Goal: Find specific page/section: Find specific page/section

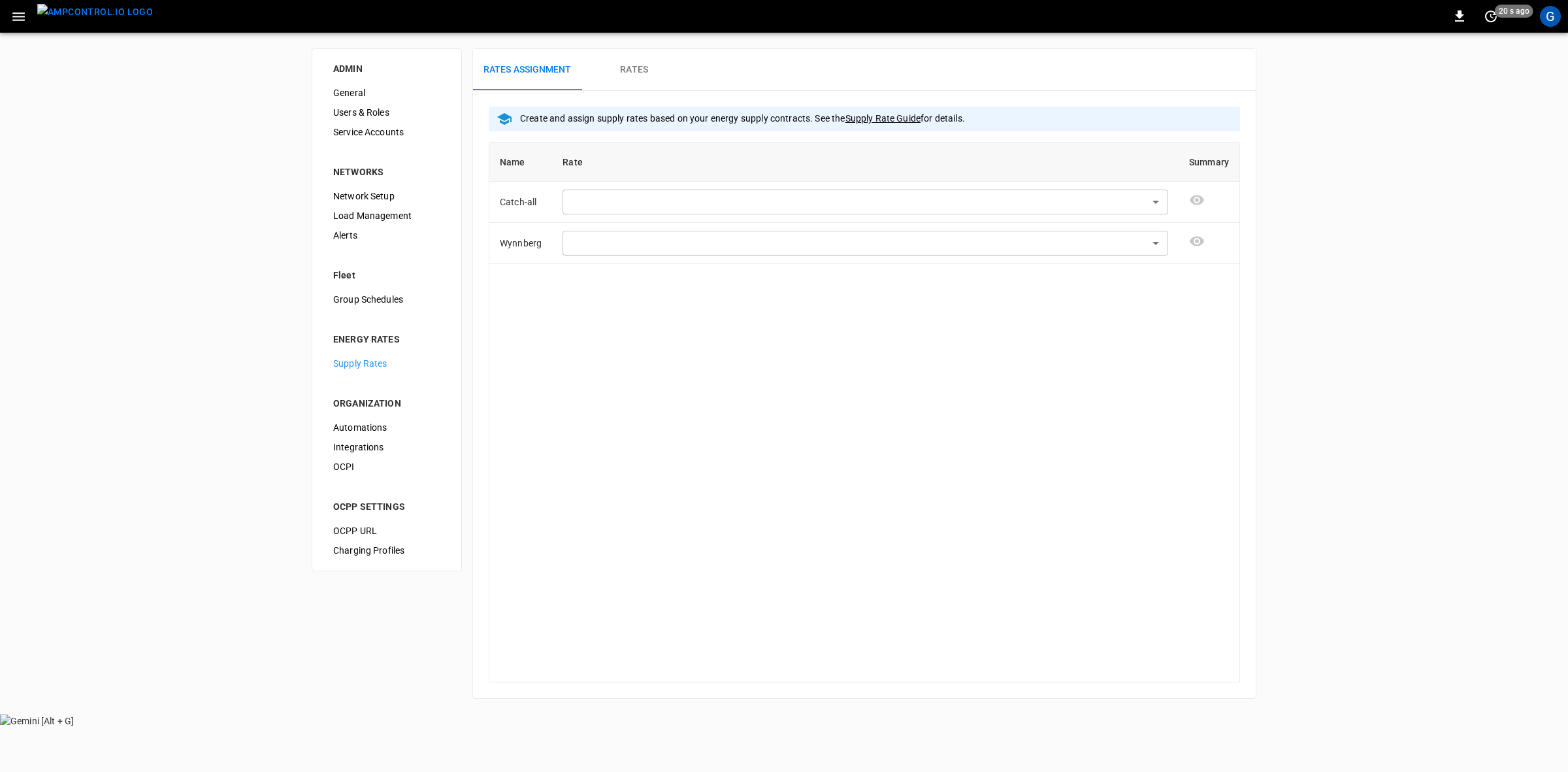
click at [1548, 11] on div "G" at bounding box center [1550, 16] width 21 height 21
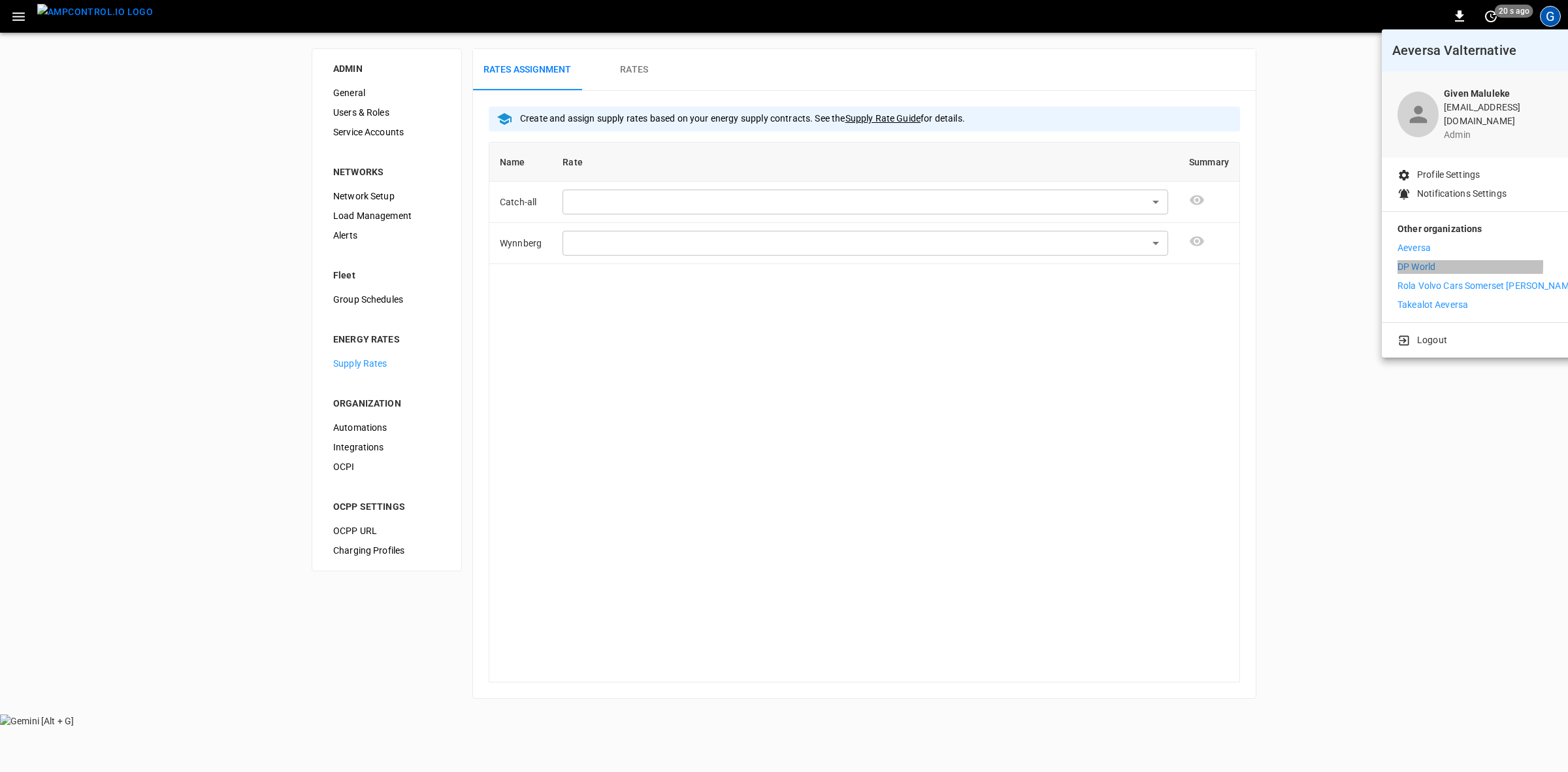
click at [1407, 260] on p "DP World" at bounding box center [1417, 267] width 38 height 14
